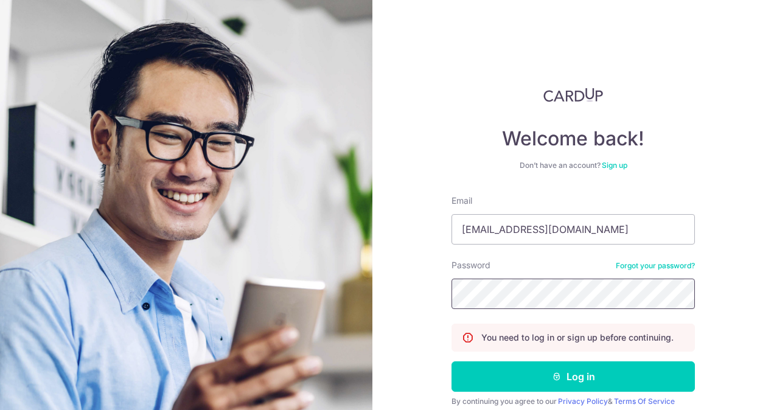
click at [242, 275] on section "Welcome back! Don’t have an account? Sign up Email [EMAIL_ADDRESS][DOMAIN_NAME]…" at bounding box center [387, 205] width 774 height 410
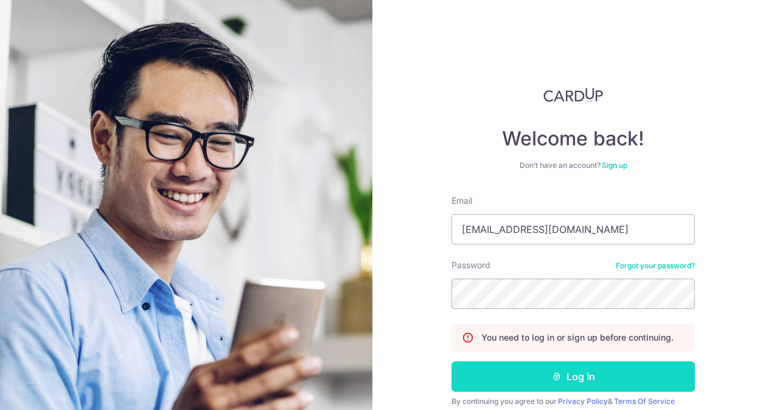
click at [559, 380] on button "Log in" at bounding box center [573, 376] width 243 height 30
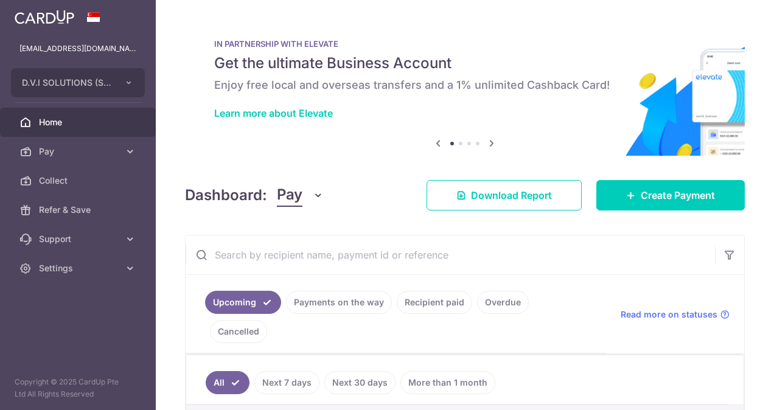
click at [351, 305] on link "Payments on the way" at bounding box center [339, 302] width 106 height 23
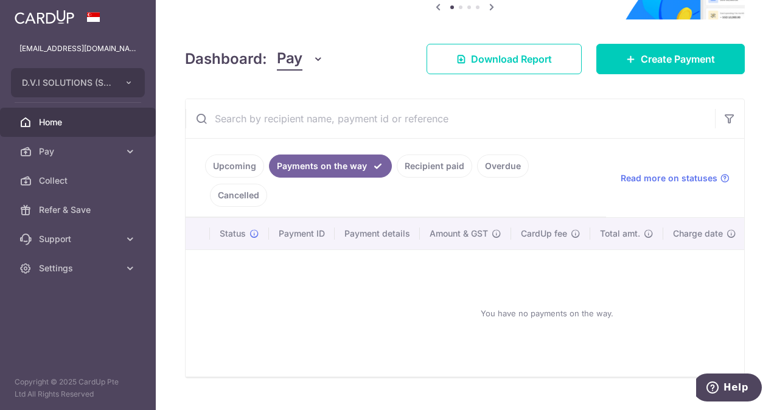
click at [442, 157] on link "Recipient paid" at bounding box center [434, 166] width 75 height 23
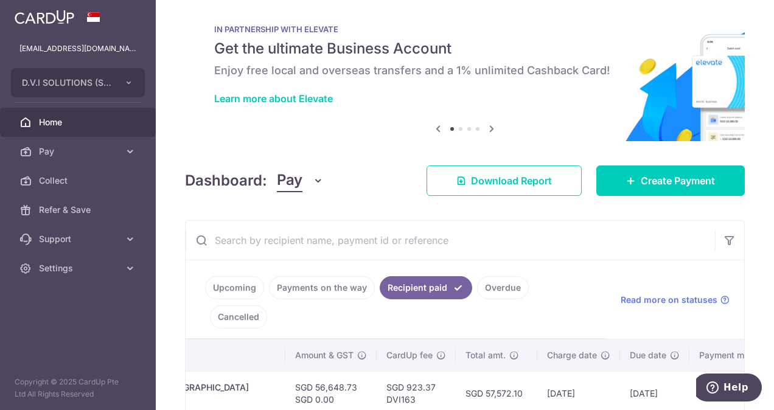
scroll to position [0, 399]
